Goal: Information Seeking & Learning: Learn about a topic

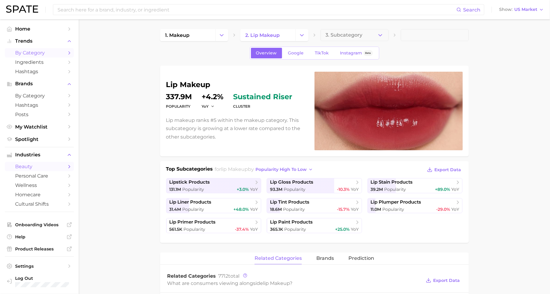
click at [51, 51] on span "by Category" at bounding box center [39, 53] width 48 height 6
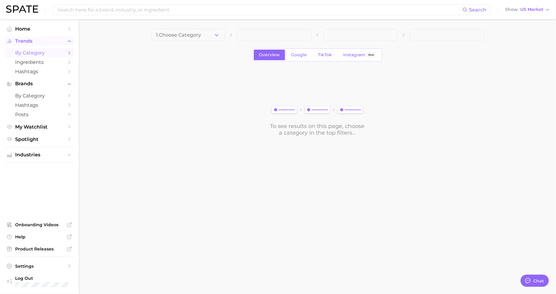
click at [26, 38] on button "Trends" at bounding box center [39, 41] width 69 height 9
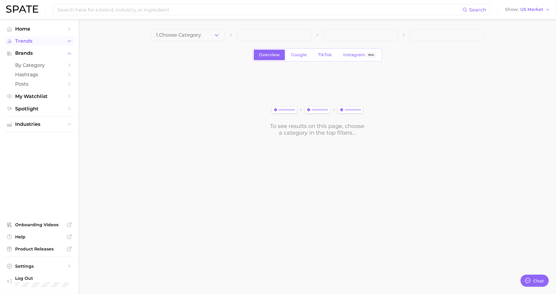
click at [39, 41] on span "Trends" at bounding box center [39, 40] width 48 height 5
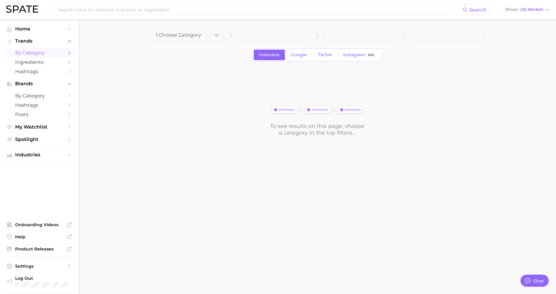
drag, startPoint x: 181, startPoint y: 35, endPoint x: 189, endPoint y: 38, distance: 7.7
click at [181, 35] on span "1. Choose Category" at bounding box center [178, 34] width 45 height 5
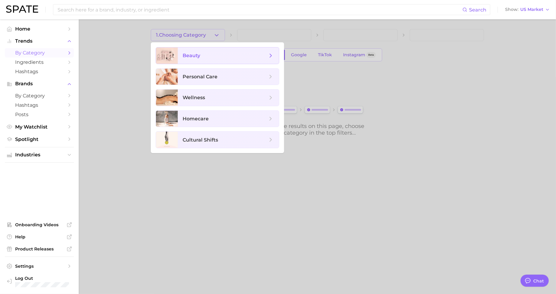
click at [219, 58] on span "beauty" at bounding box center [224, 55] width 85 height 7
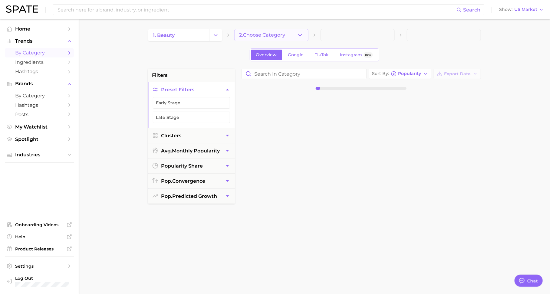
click at [277, 37] on span "2. Choose Category" at bounding box center [262, 34] width 46 height 5
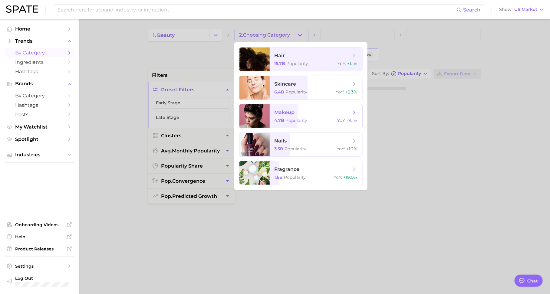
click at [312, 112] on span "makeup" at bounding box center [312, 112] width 76 height 7
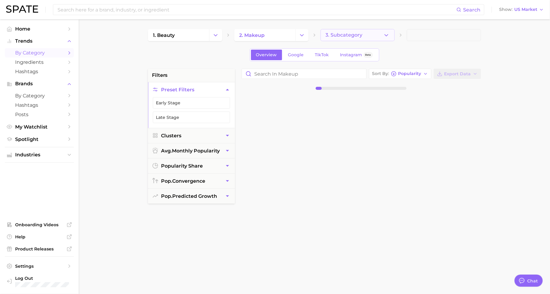
click at [336, 38] on span "3. Subcategory" at bounding box center [344, 34] width 37 height 5
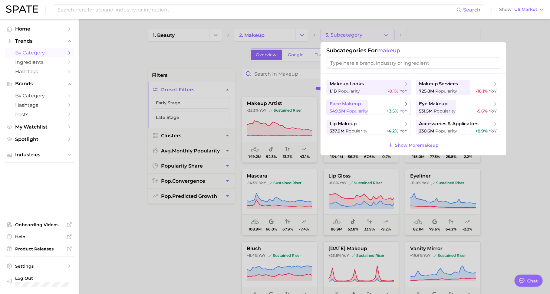
click at [363, 102] on span "face makeup" at bounding box center [367, 104] width 74 height 6
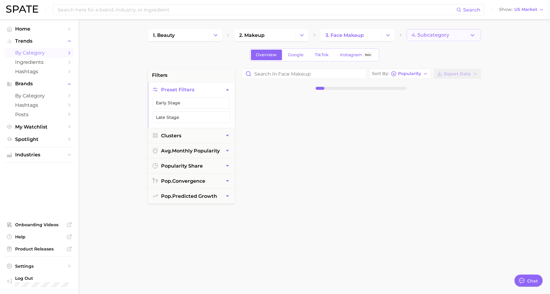
click at [420, 38] on button "4. Subcategory" at bounding box center [444, 35] width 74 height 12
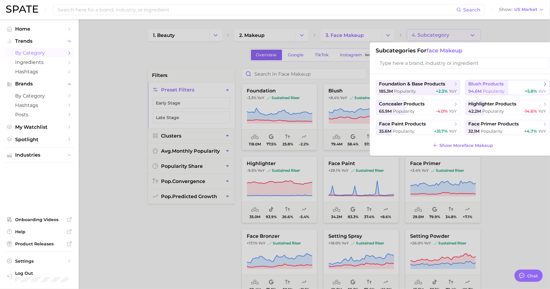
click at [485, 92] on span "Popularity" at bounding box center [494, 90] width 22 height 5
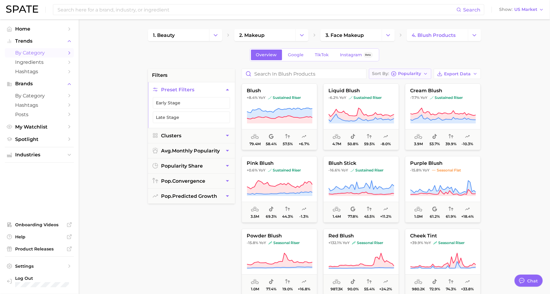
click at [407, 71] on button "Sort By Popularity" at bounding box center [400, 74] width 62 height 10
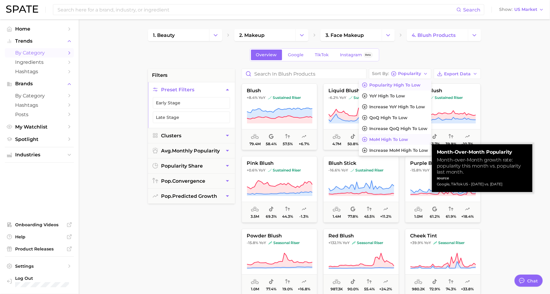
click at [412, 140] on button "MoM high to low" at bounding box center [395, 139] width 72 height 11
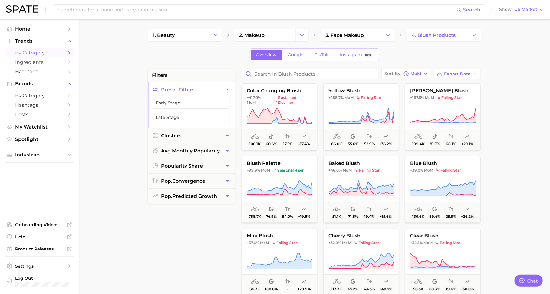
type textarea "x"
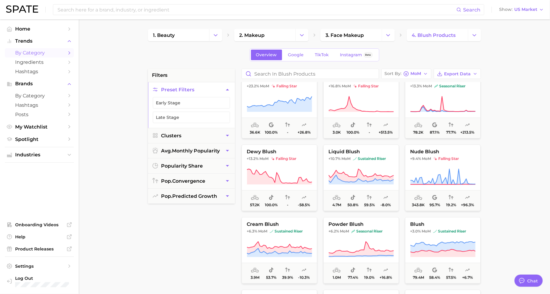
scroll to position [303, 0]
click at [443, 38] on link "4. blush products" at bounding box center [437, 35] width 61 height 12
click at [472, 37] on icon "Change Category" at bounding box center [474, 35] width 6 height 6
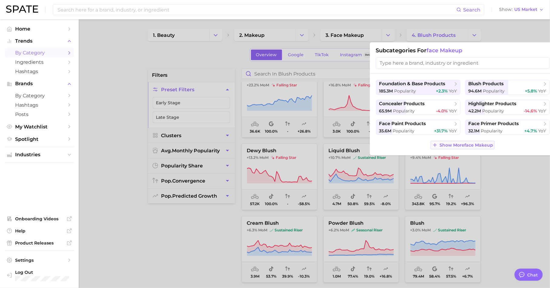
click at [438, 143] on button "Show More face makeup" at bounding box center [463, 145] width 64 height 8
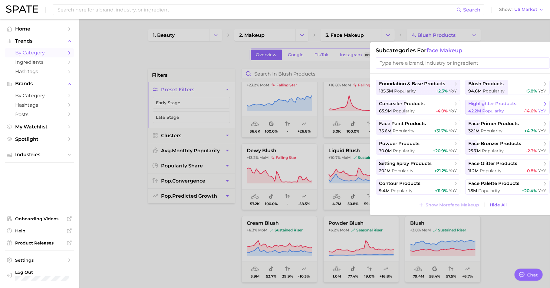
click at [513, 108] on button "highlighter products 42.2m Popularity -14.6% YoY" at bounding box center [507, 107] width 84 height 15
